Goal: Task Accomplishment & Management: Manage account settings

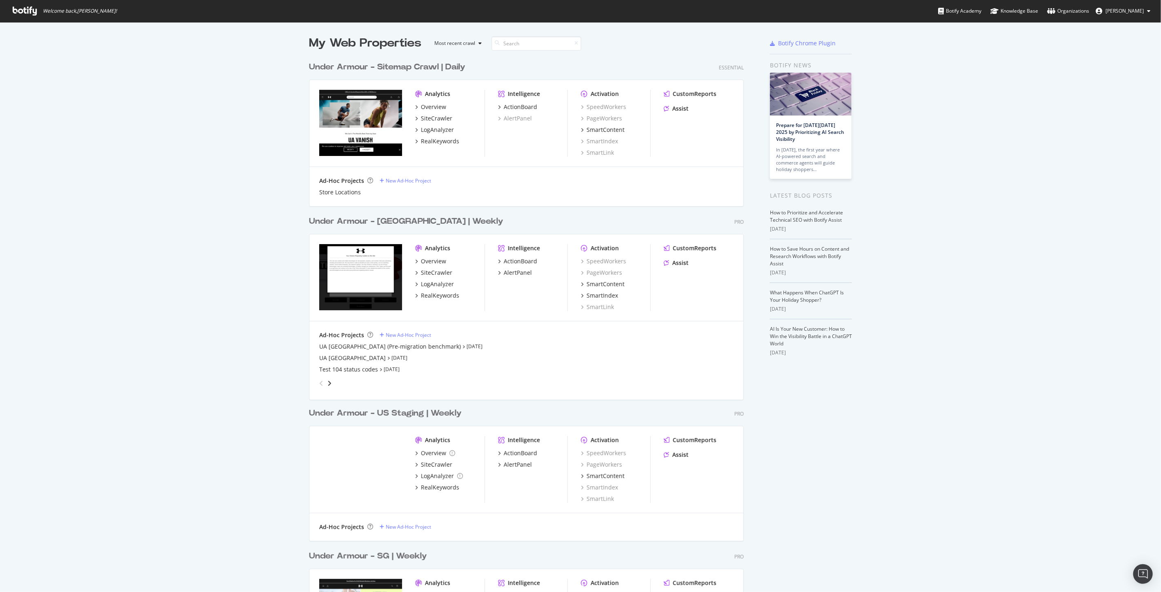
scroll to position [585, 1147]
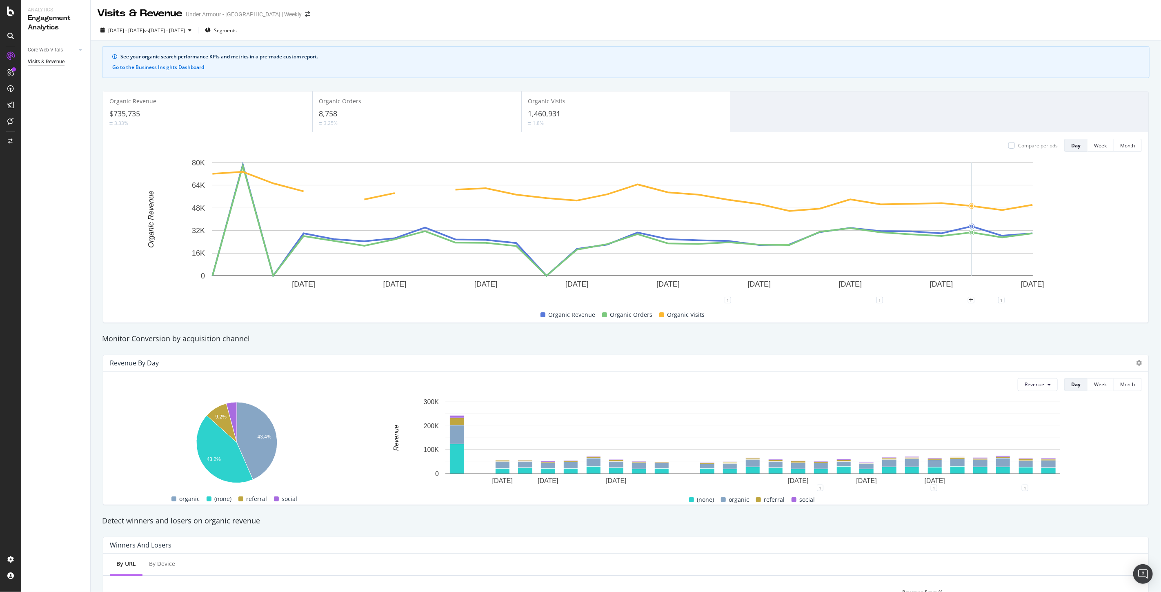
scroll to position [177, 0]
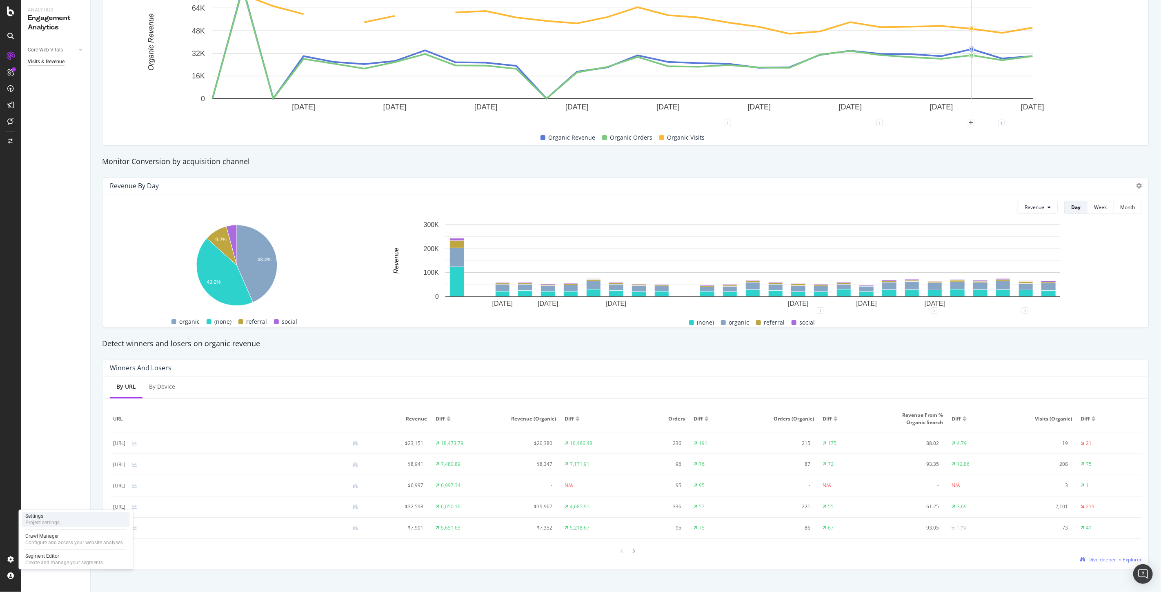
click at [37, 524] on div "Project settings" at bounding box center [42, 522] width 34 height 7
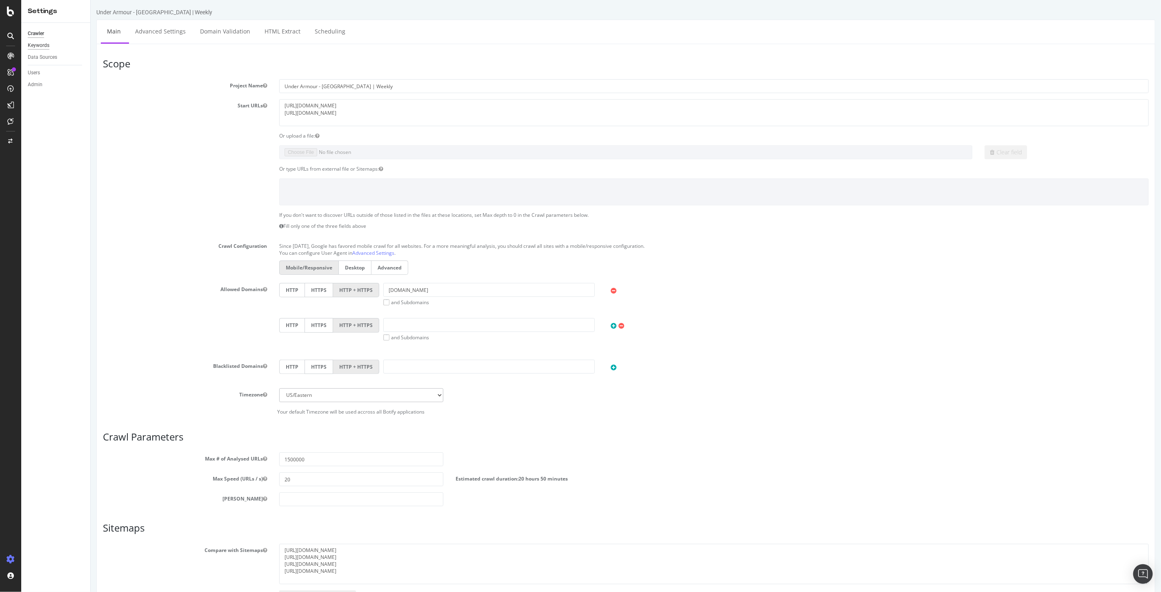
click at [41, 47] on div "Keywords" at bounding box center [39, 45] width 22 height 9
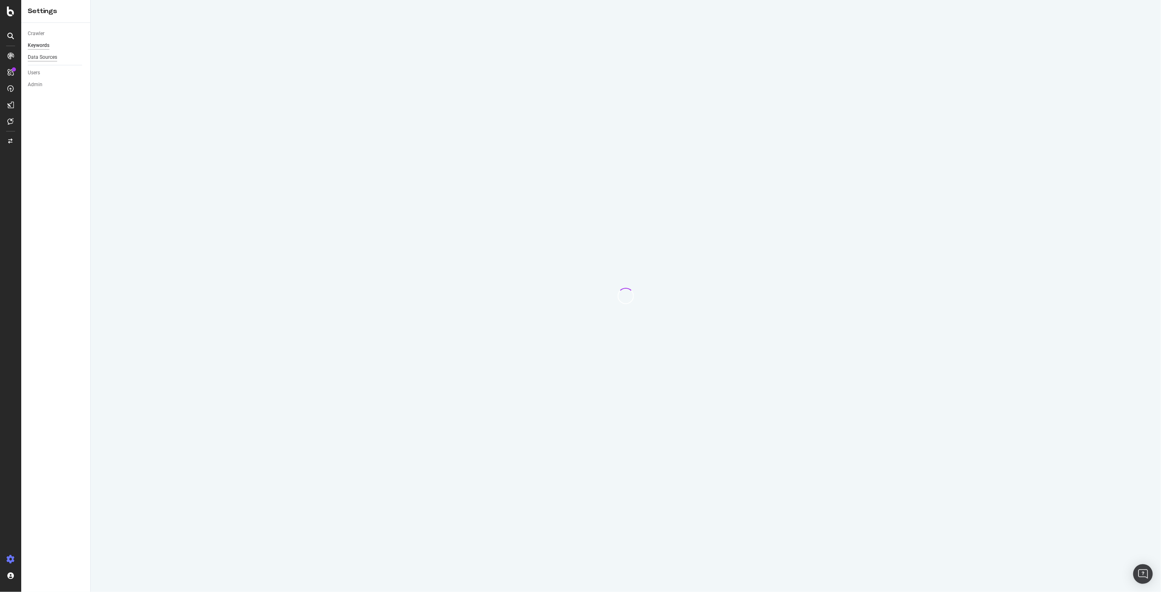
click at [40, 55] on div "Data Sources" at bounding box center [42, 57] width 29 height 9
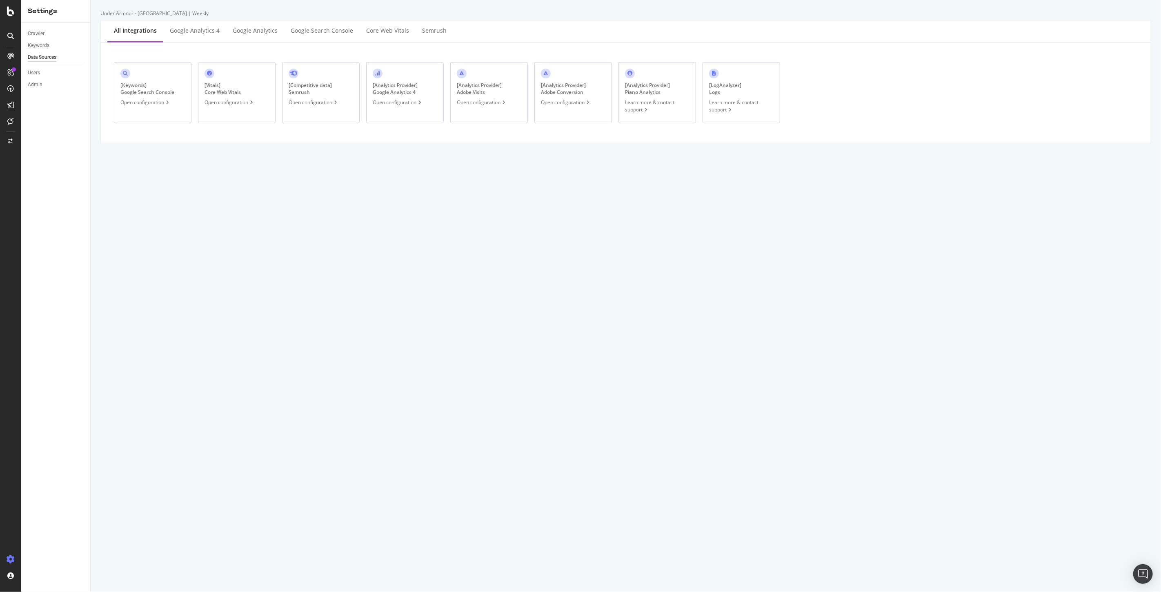
click at [537, 315] on div "Under Armour - CA | Weekly All integrations Google Analytics 4 Google Analytics…" at bounding box center [626, 296] width 1070 height 592
click at [536, 393] on div "Under Armour - CA | Weekly All integrations Google Analytics 4 Google Analytics…" at bounding box center [626, 296] width 1070 height 592
click at [38, 49] on div "Keywords" at bounding box center [39, 45] width 22 height 9
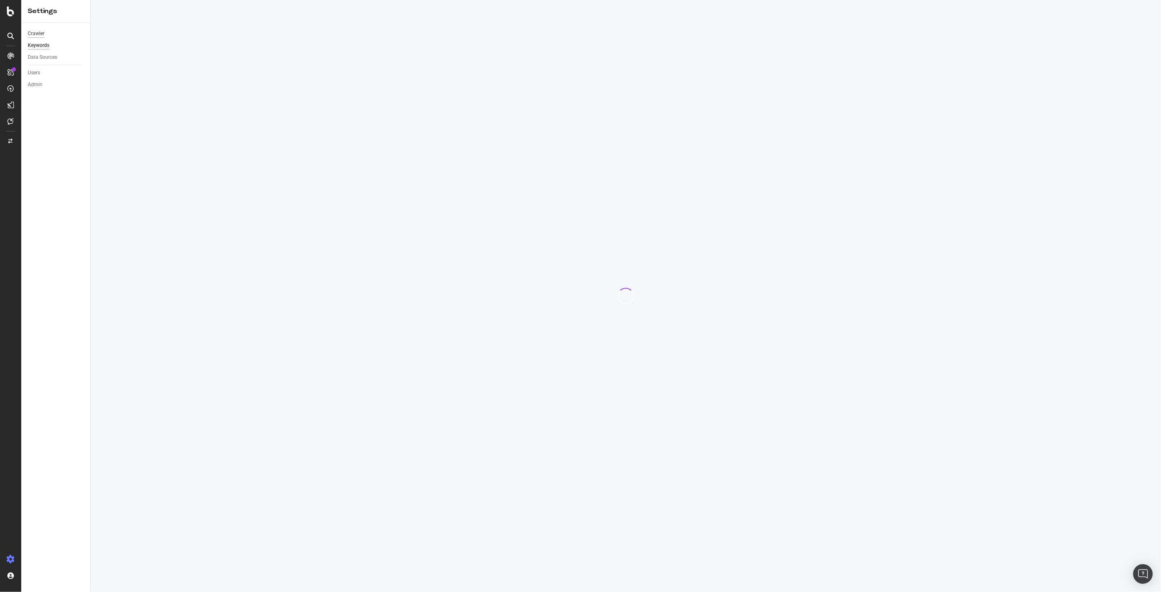
click at [39, 33] on div "Crawler" at bounding box center [36, 33] width 17 height 9
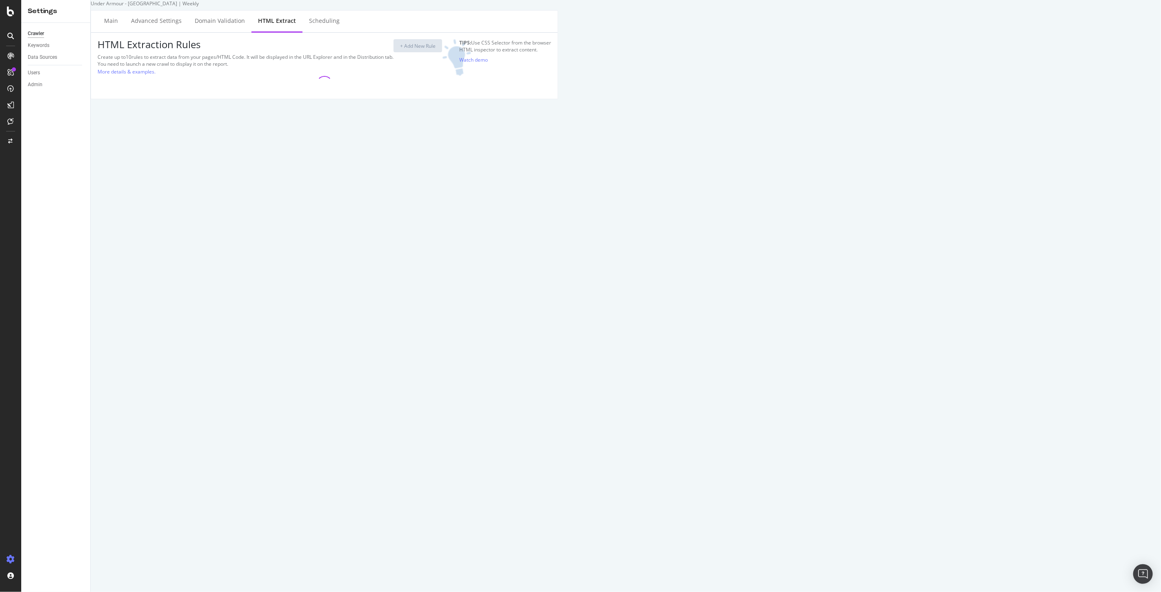
select select "exist"
select select "count"
select select "i"
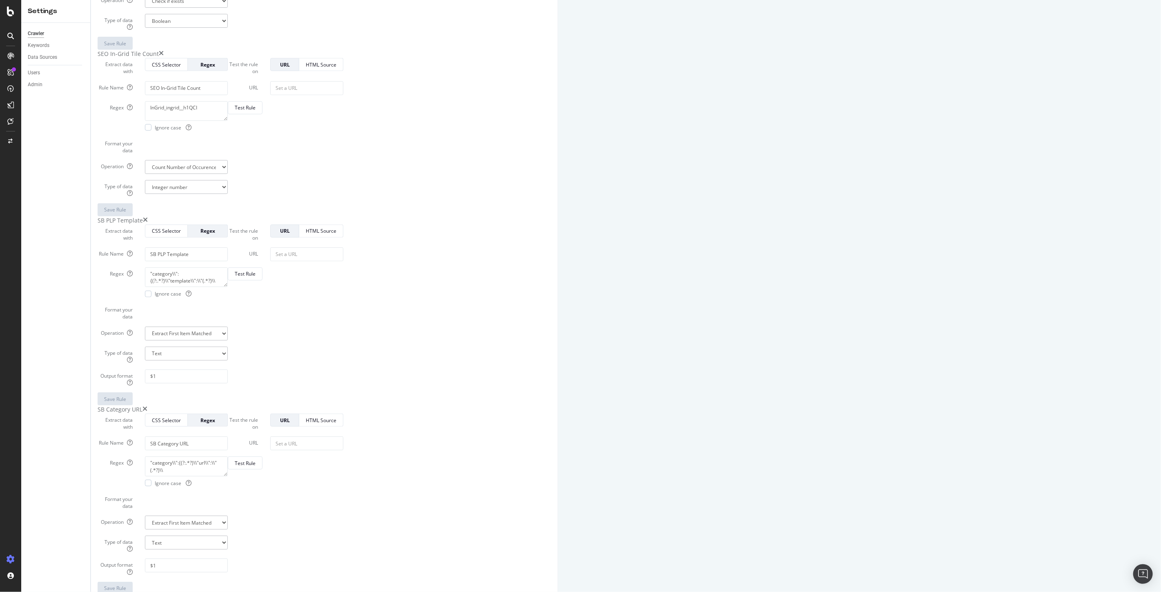
scroll to position [222, 0]
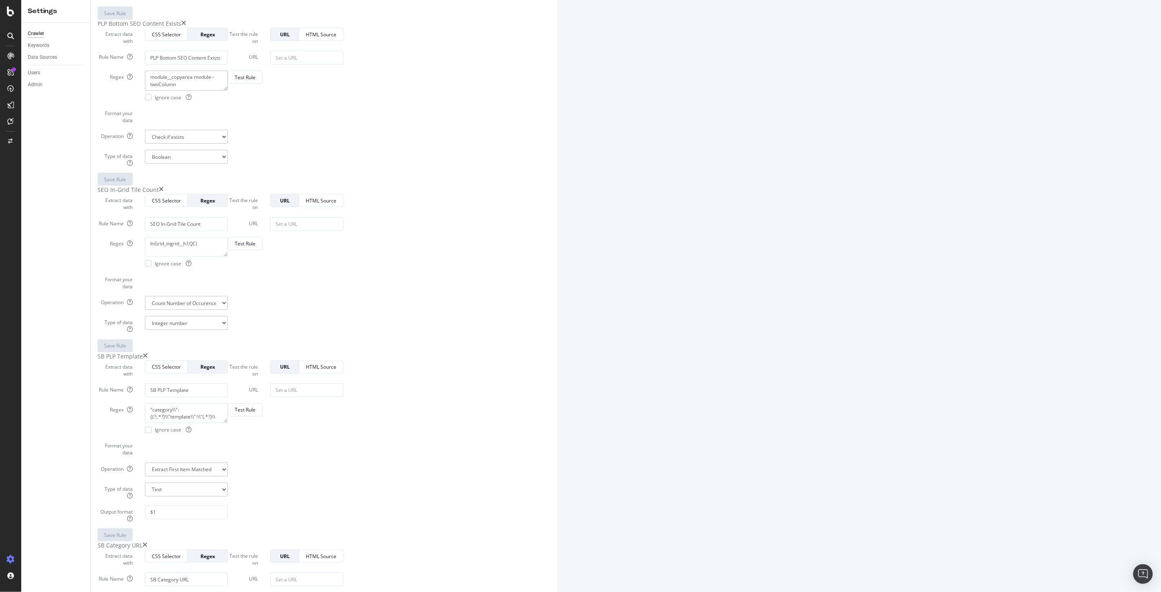
drag, startPoint x: 418, startPoint y: 173, endPoint x: 237, endPoint y: 165, distance: 181.0
click at [228, 165] on form "Extract data with CSS Selector Regex Rule Name PLP Bottom SEO Content Exists Re…" at bounding box center [163, 107] width 130 height 158
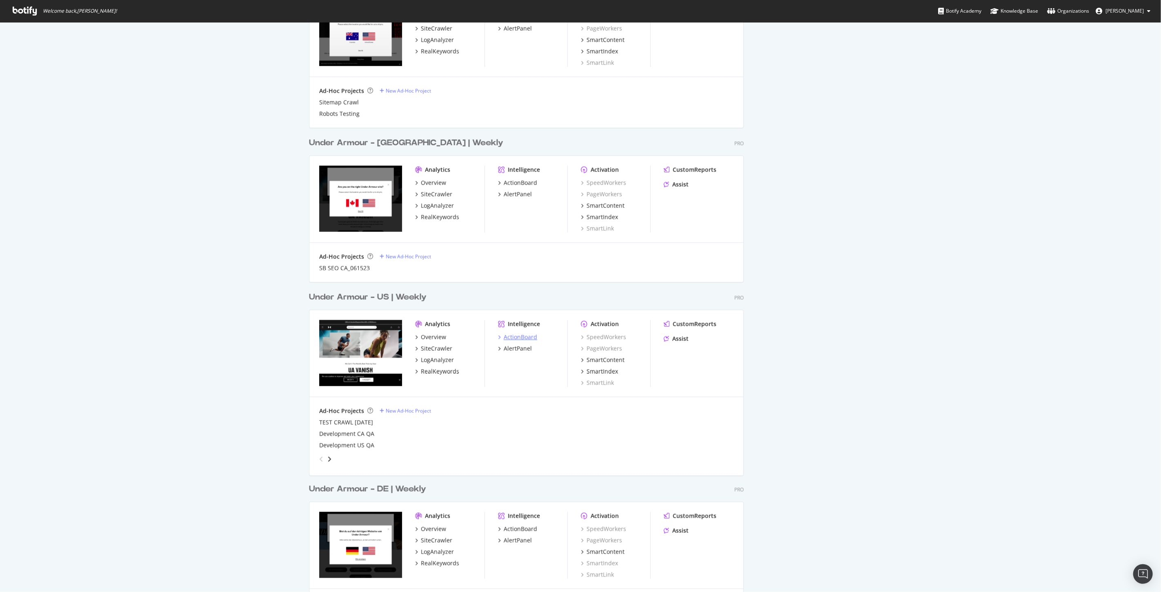
scroll to position [816, 0]
